Goal: Task Accomplishment & Management: Manage account settings

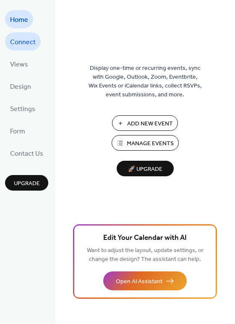
click at [26, 37] on span "Connect" at bounding box center [23, 42] width 26 height 13
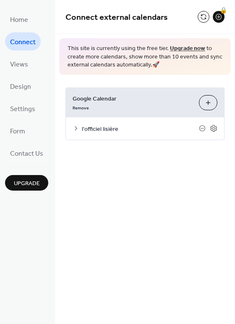
click at [212, 105] on button "Choose Calendars" at bounding box center [208, 102] width 18 height 15
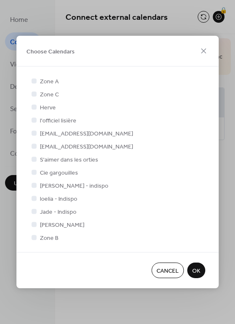
click at [199, 272] on span "OK" at bounding box center [196, 270] width 8 height 9
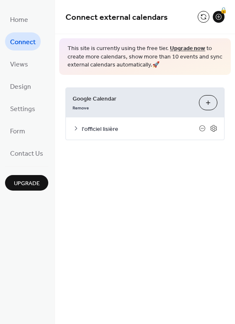
click at [207, 107] on button "Choose Calendars" at bounding box center [208, 102] width 18 height 15
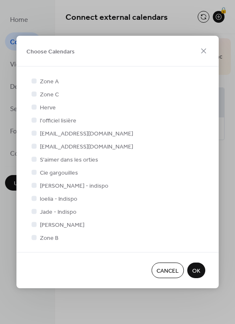
click at [171, 268] on span "Cancel" at bounding box center [168, 270] width 22 height 9
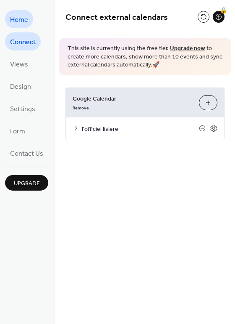
click at [20, 22] on span "Home" at bounding box center [19, 19] width 18 height 13
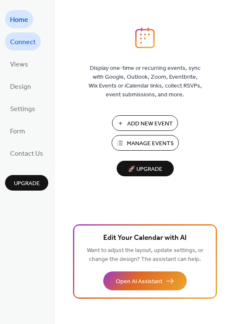
click at [22, 35] on link "Connect" at bounding box center [23, 41] width 36 height 18
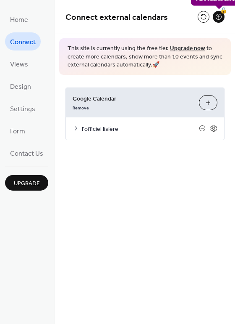
click at [218, 16] on div "🔒" at bounding box center [219, 17] width 12 height 12
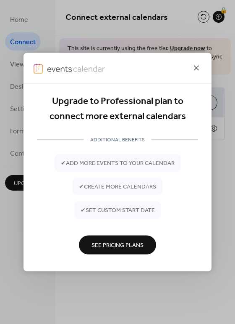
click at [198, 68] on icon at bounding box center [197, 68] width 10 height 10
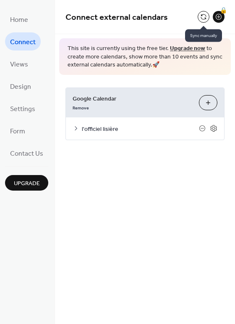
click at [201, 17] on button at bounding box center [204, 17] width 12 height 12
click at [97, 131] on span "l'officiel lisière" at bounding box center [140, 128] width 117 height 9
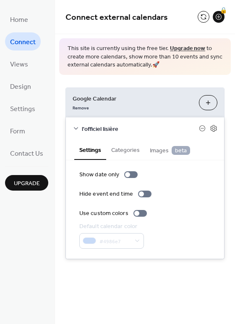
click at [35, 199] on div "Home Connect Views Design Settings Form Contact Us Upgrade" at bounding box center [27, 162] width 55 height 324
click at [27, 182] on span "Upgrade" at bounding box center [27, 183] width 26 height 9
click at [34, 153] on span "Contact Us" at bounding box center [26, 153] width 33 height 13
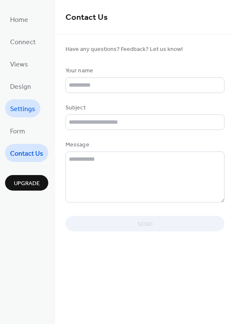
click at [24, 109] on span "Settings" at bounding box center [22, 109] width 25 height 13
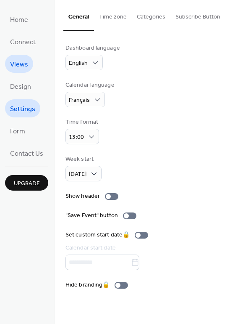
click at [20, 61] on span "Views" at bounding box center [19, 64] width 18 height 13
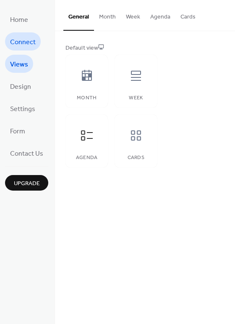
click at [24, 46] on span "Connect" at bounding box center [23, 42] width 26 height 13
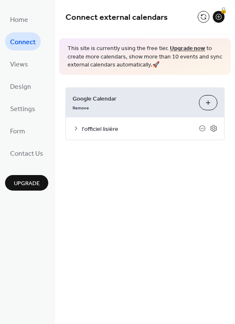
click at [97, 102] on span "Google Calendar" at bounding box center [133, 98] width 120 height 9
click at [214, 129] on icon at bounding box center [214, 128] width 8 height 8
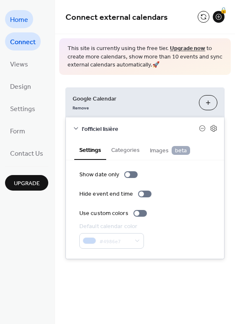
click at [19, 24] on span "Home" at bounding box center [19, 19] width 18 height 13
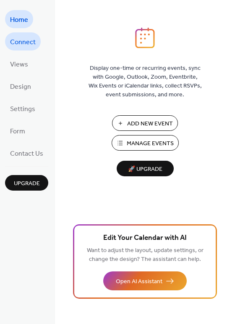
click at [18, 37] on span "Connect" at bounding box center [23, 42] width 26 height 13
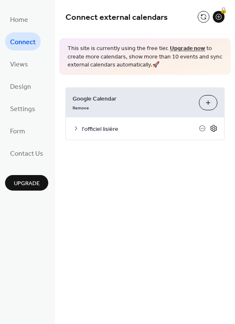
click at [213, 127] on icon at bounding box center [214, 128] width 3 height 3
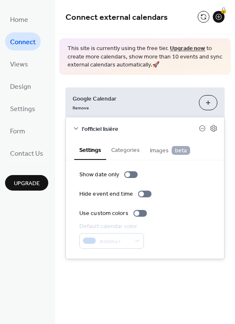
click at [208, 105] on button "Choose Calendars" at bounding box center [208, 102] width 18 height 15
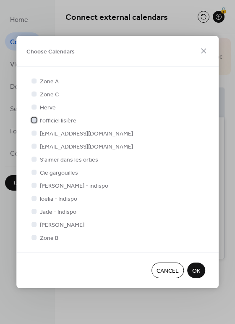
click at [36, 117] on div at bounding box center [34, 120] width 8 height 8
click at [198, 268] on span "OK" at bounding box center [196, 270] width 8 height 9
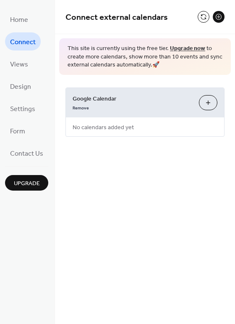
click at [206, 101] on button "Choose Calendars" at bounding box center [208, 102] width 18 height 15
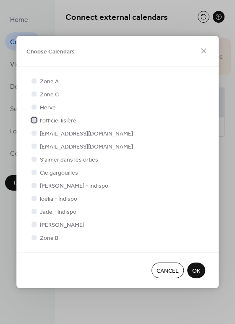
click at [35, 119] on div at bounding box center [34, 119] width 5 height 5
click at [193, 271] on span "OK" at bounding box center [196, 270] width 8 height 9
